Goal: Navigation & Orientation: Understand site structure

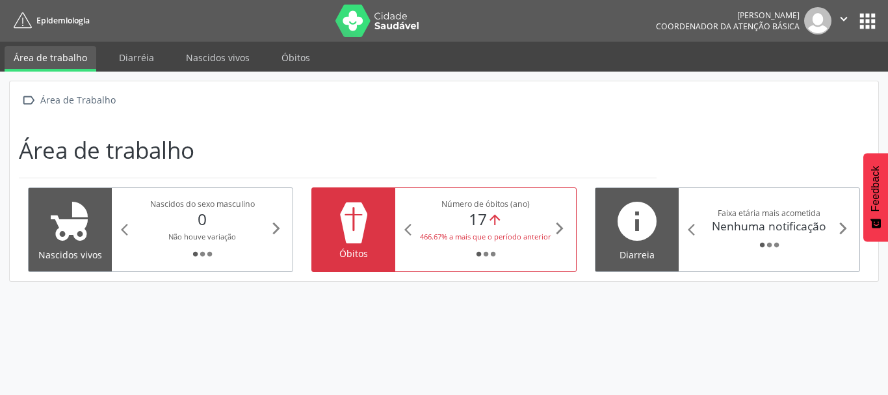
click at [224, 225] on div "0" at bounding box center [202, 218] width 134 height 19
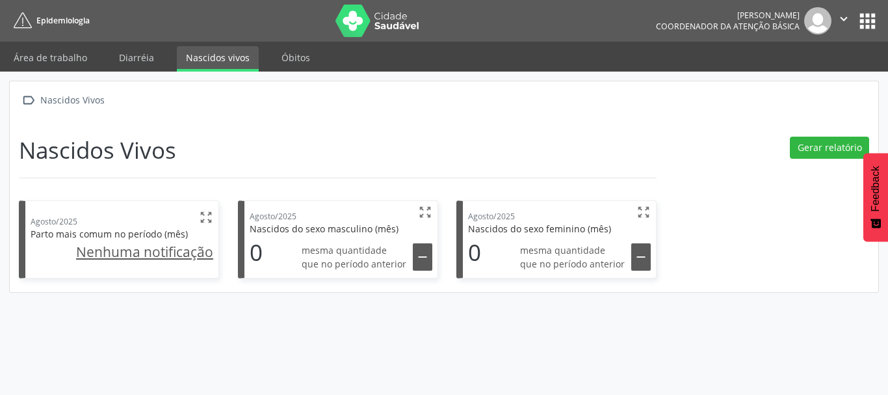
click at [181, 251] on u "Nenhuma notificação" at bounding box center [144, 252] width 137 height 18
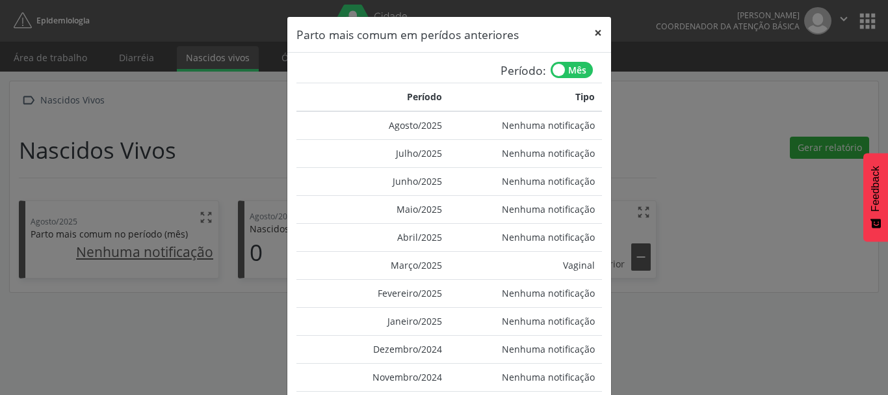
click at [596, 33] on button "×" at bounding box center [598, 33] width 26 height 32
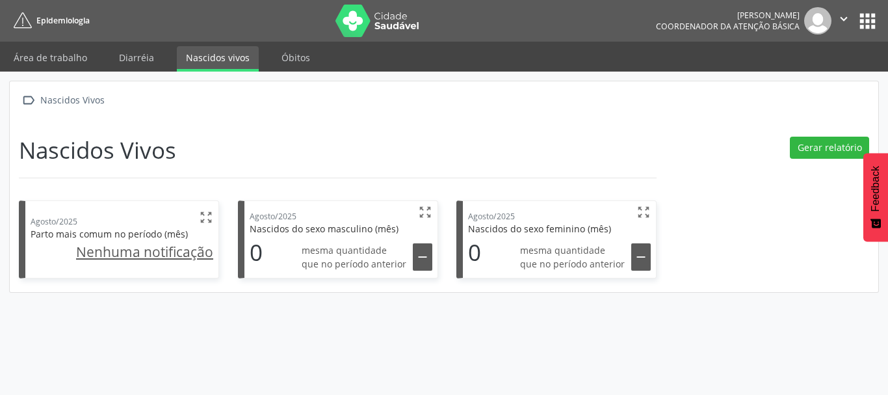
click at [349, 135] on div " Nascidos Vivos Nascidos Vivos Agosto/2025  Parto mais comum no período (mês)…" at bounding box center [444, 186] width 869 height 211
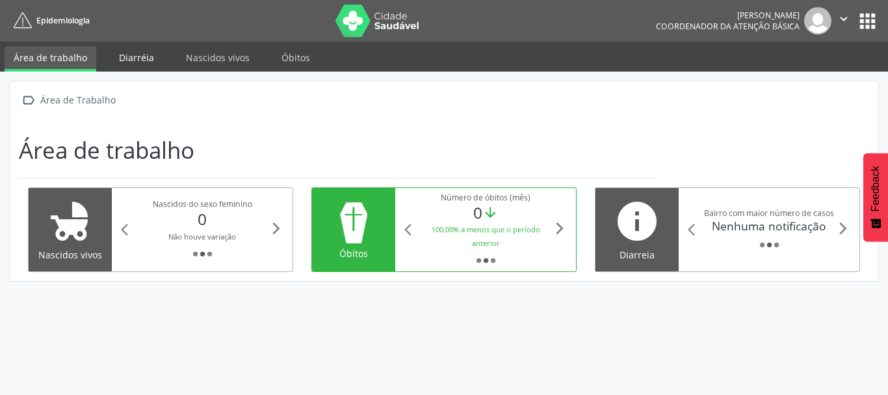
click at [136, 54] on link "Diarréia" at bounding box center [136, 57] width 53 height 23
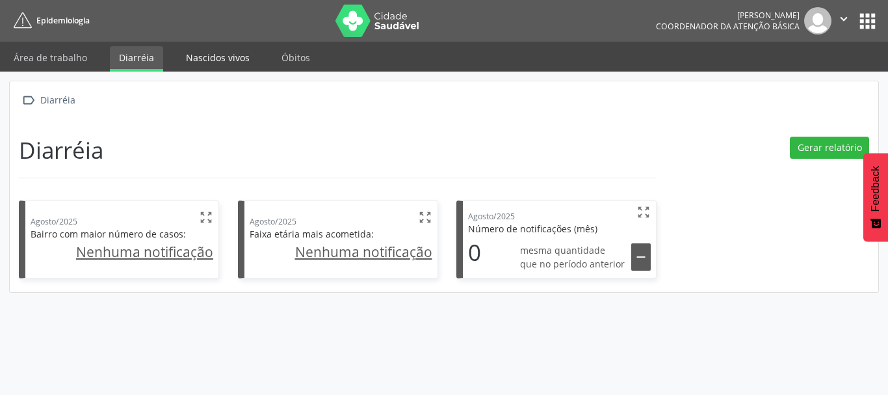
click at [215, 55] on link "Nascidos vivos" at bounding box center [218, 57] width 82 height 23
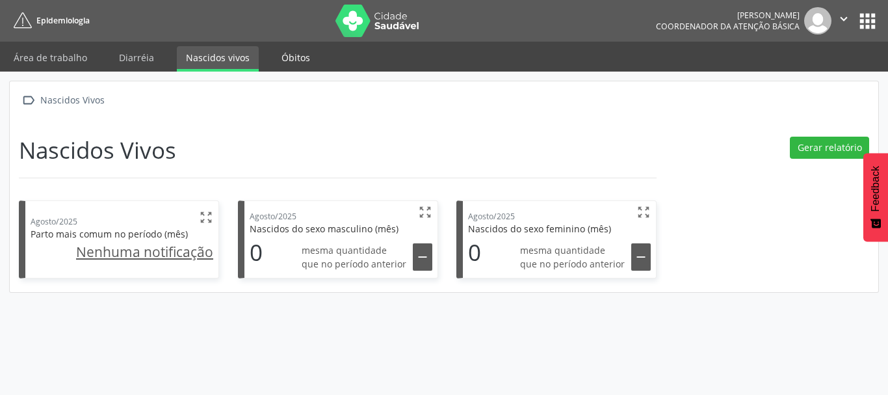
click at [289, 56] on link "Óbitos" at bounding box center [295, 57] width 47 height 23
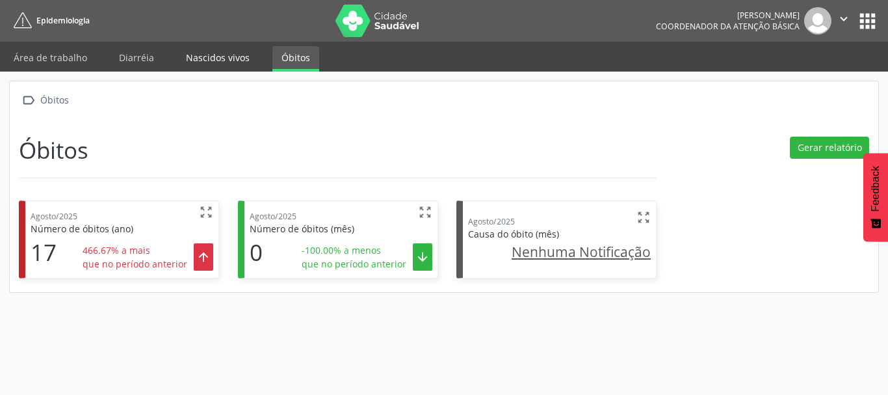
click at [219, 61] on link "Nascidos vivos" at bounding box center [218, 57] width 82 height 23
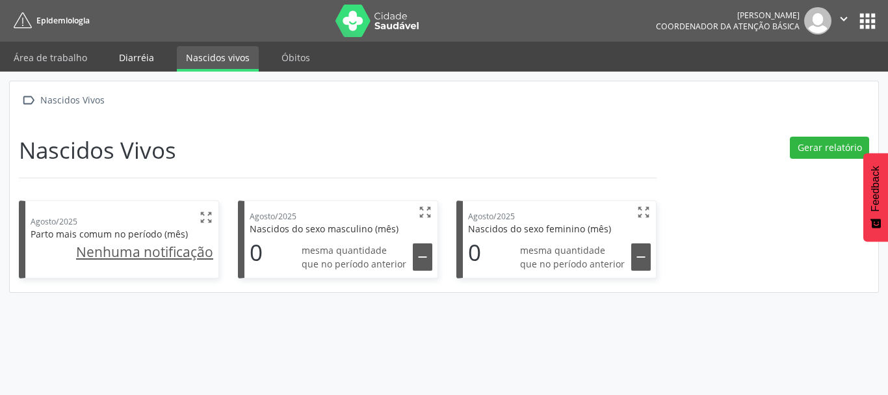
click at [133, 64] on link "Diarréia" at bounding box center [136, 57] width 53 height 23
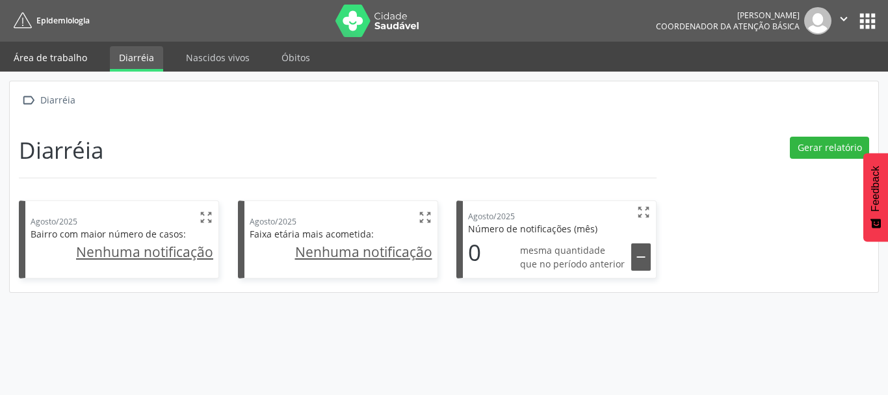
click at [48, 63] on link "Área de trabalho" at bounding box center [51, 57] width 92 height 23
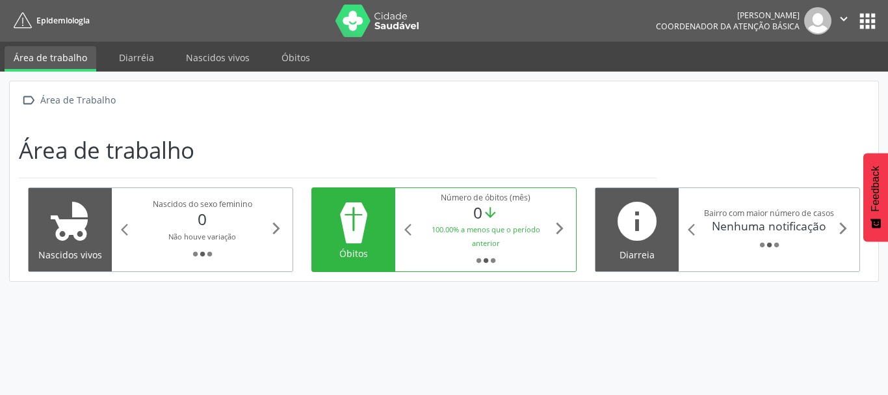
click at [872, 21] on button "apps" at bounding box center [868, 21] width 23 height 23
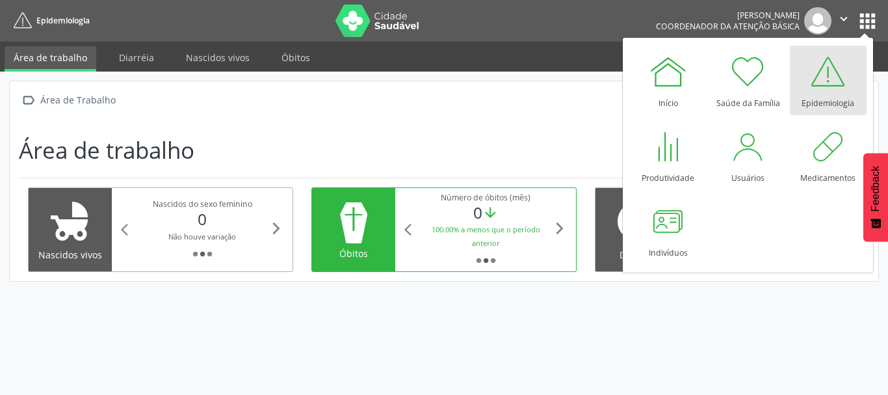
click at [495, 222] on div "0 arrow_downward" at bounding box center [486, 212] width 134 height 19
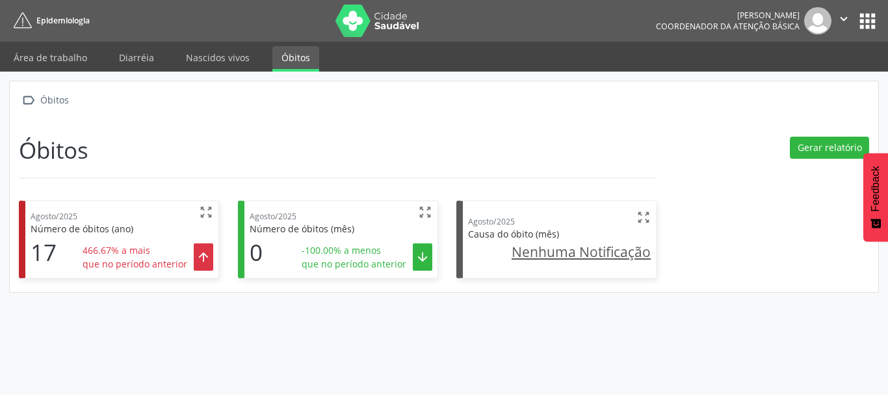
click at [867, 27] on button "apps" at bounding box center [868, 21] width 23 height 23
click at [857, 23] on button "apps" at bounding box center [868, 21] width 23 height 23
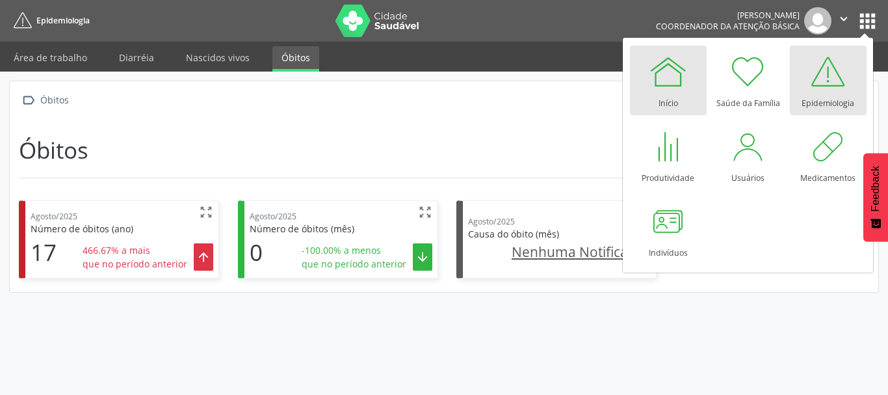
click at [677, 98] on div "Início" at bounding box center [669, 100] width 20 height 18
